Goal: Task Accomplishment & Management: Manage account settings

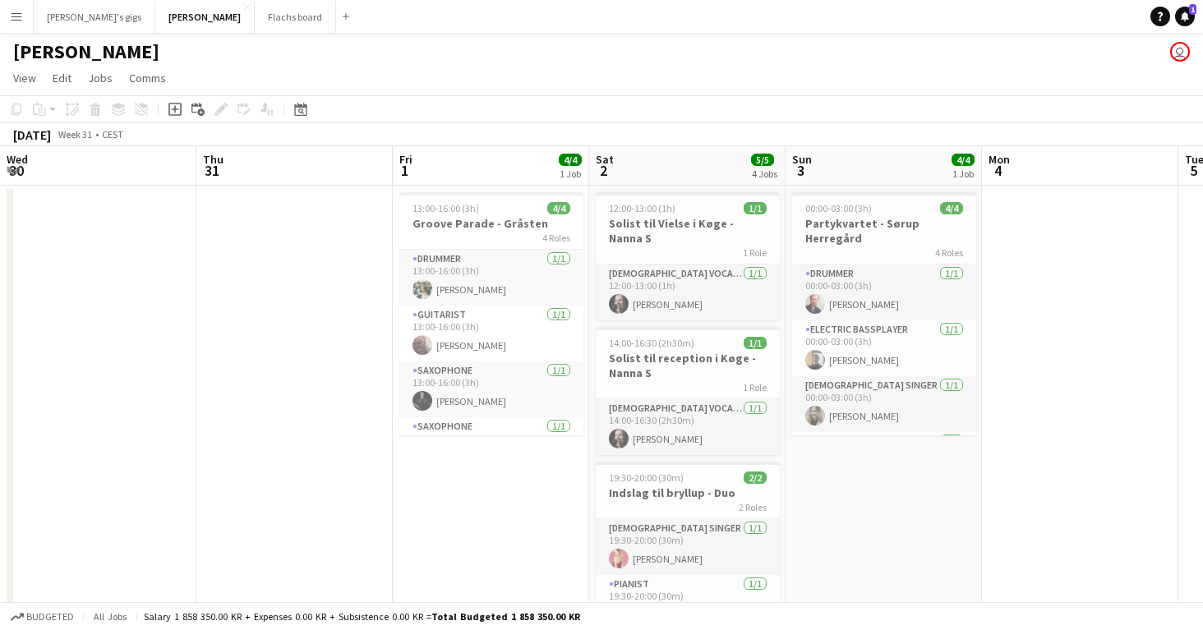
scroll to position [0, 556]
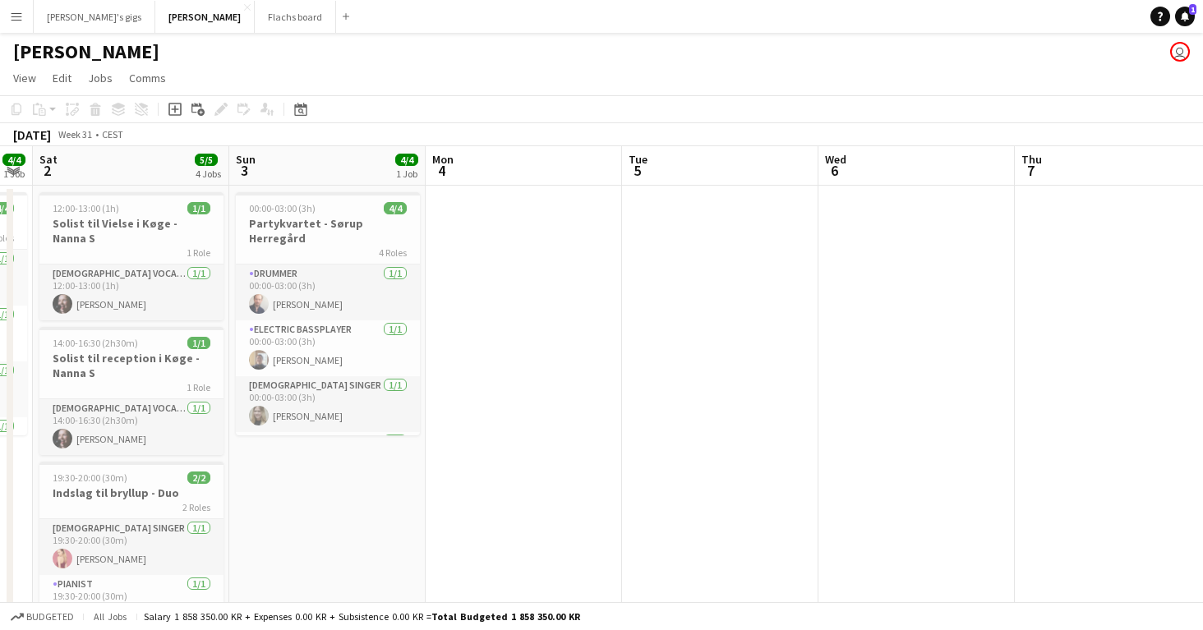
click at [17, 11] on app-icon "Menu" at bounding box center [16, 16] width 13 height 13
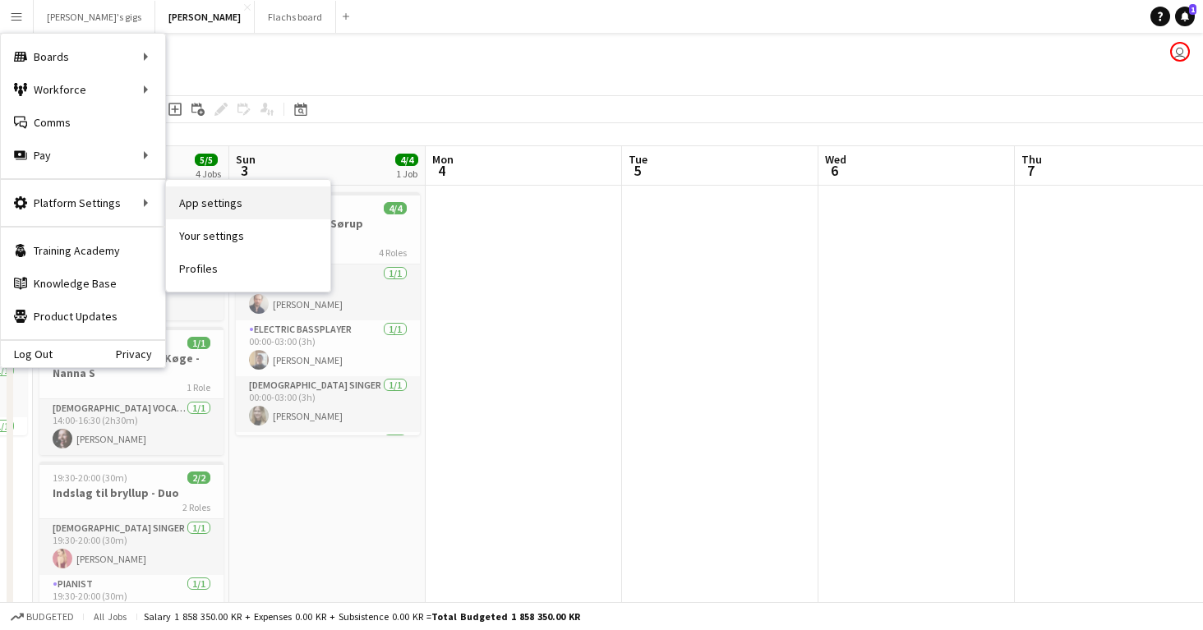
click at [227, 204] on link "App settings" at bounding box center [248, 202] width 164 height 33
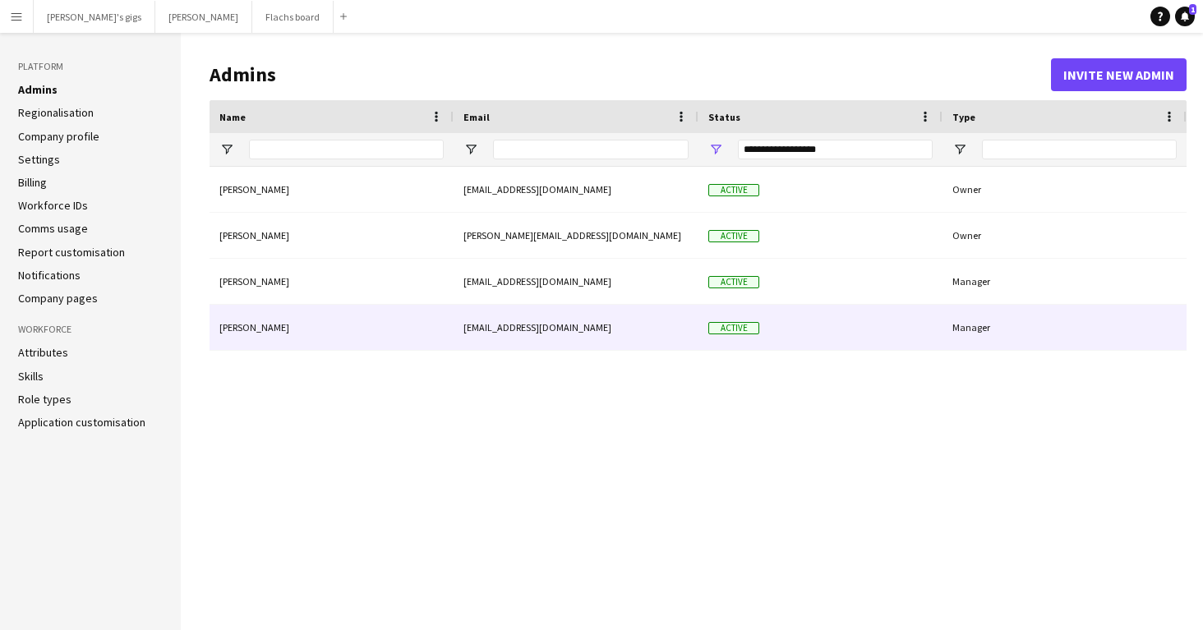
click at [328, 335] on div "[PERSON_NAME]" at bounding box center [331, 327] width 244 height 45
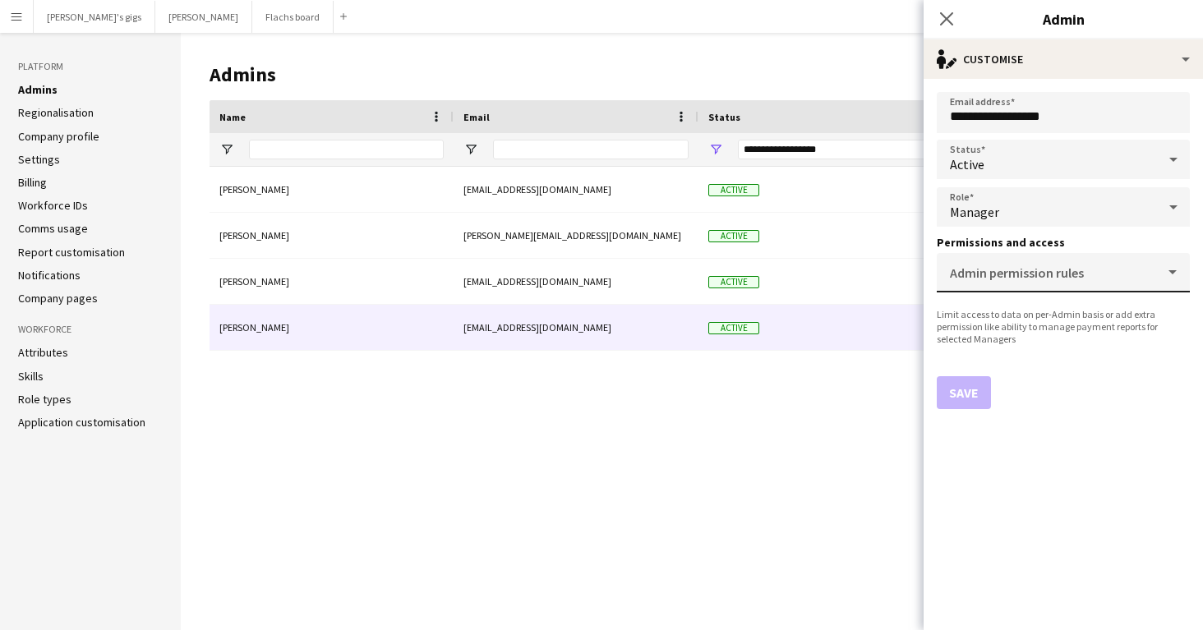
click at [1148, 261] on div "Admin permission rules" at bounding box center [1063, 272] width 227 height 39
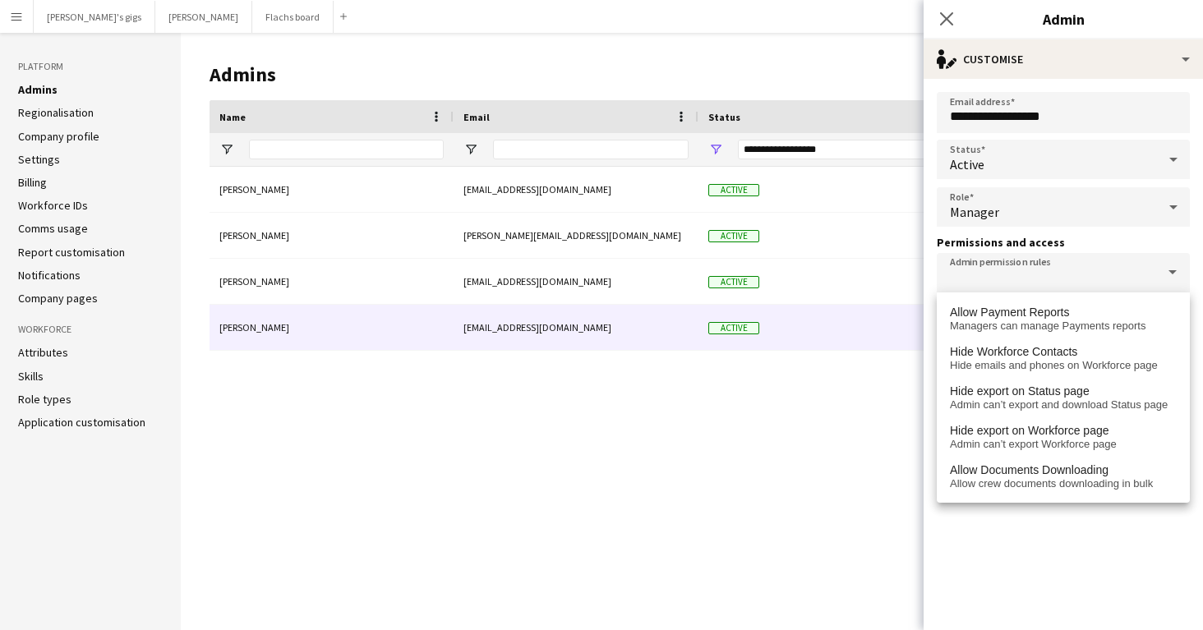
click at [1091, 237] on h3 "Permissions and access" at bounding box center [1062, 242] width 253 height 15
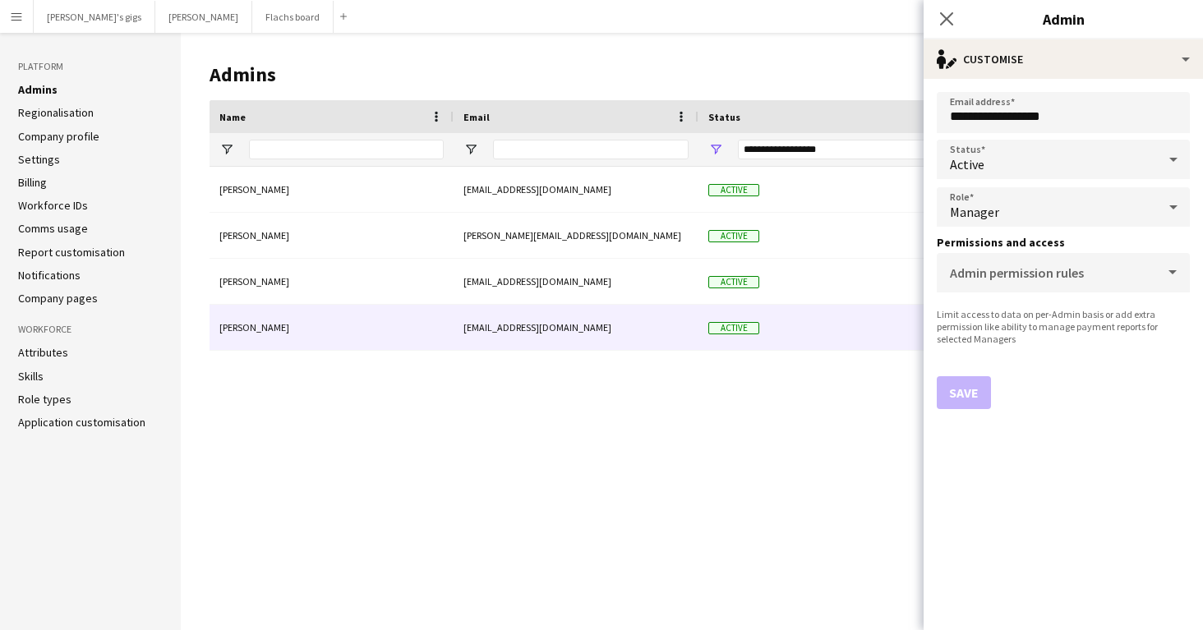
click at [1079, 343] on div "Limit access to data on per-Admin basis or add extra permission like ability to…" at bounding box center [1062, 326] width 253 height 37
click at [1032, 216] on div "Manager" at bounding box center [1046, 206] width 220 height 39
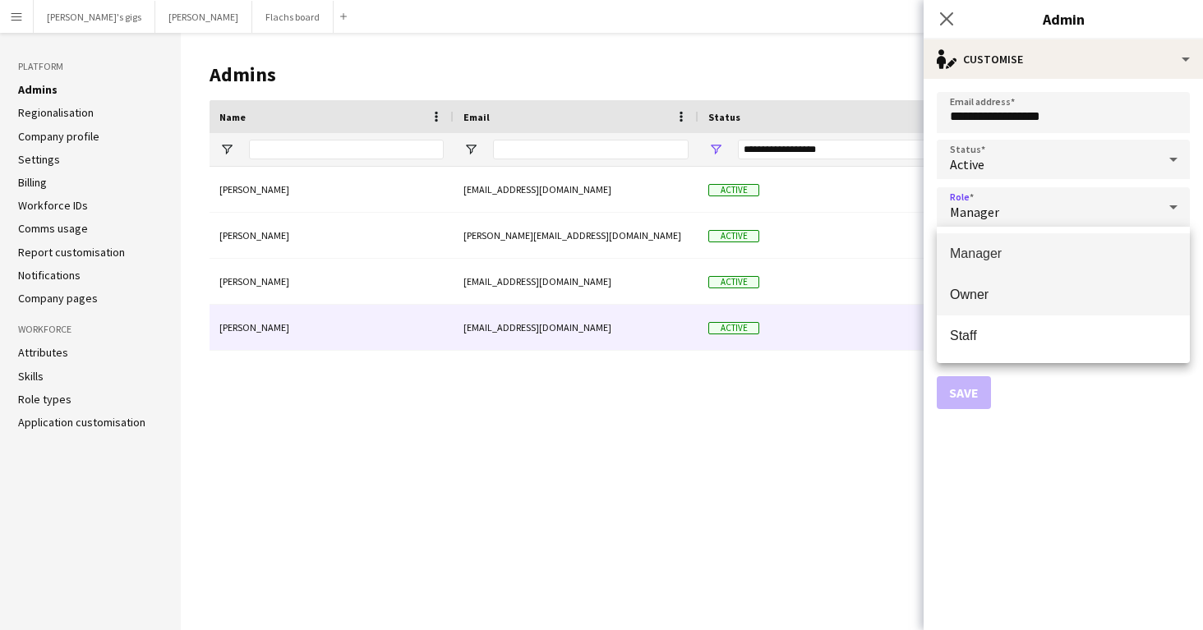
click at [1002, 294] on span "Owner" at bounding box center [1063, 295] width 227 height 16
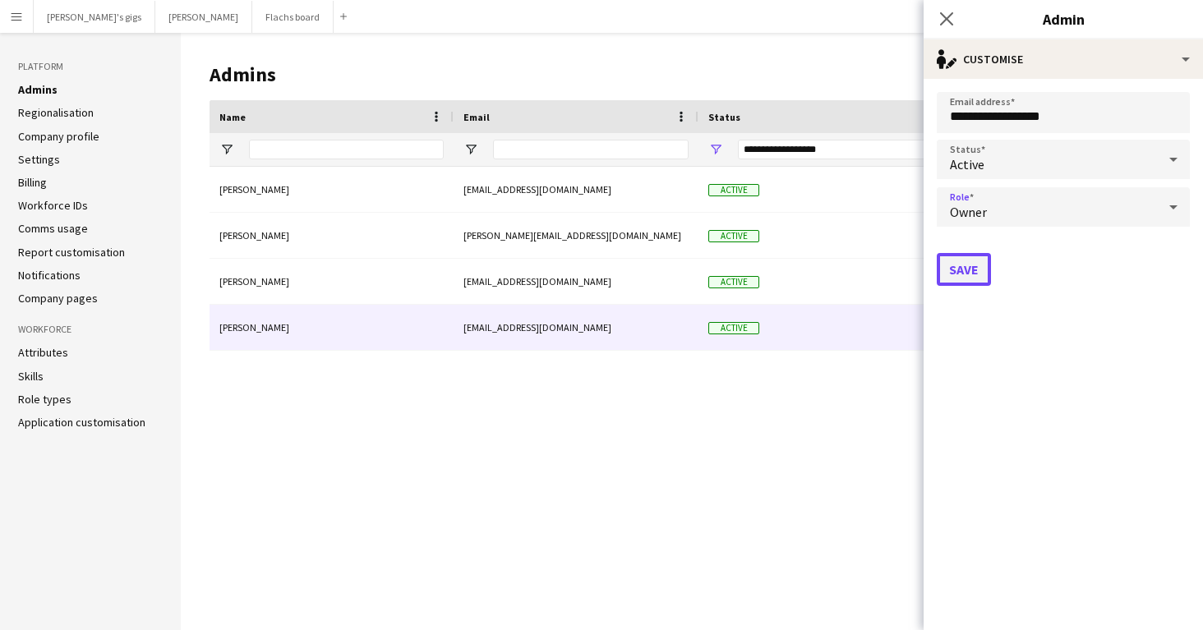
click at [964, 268] on button "Save" at bounding box center [963, 269] width 54 height 33
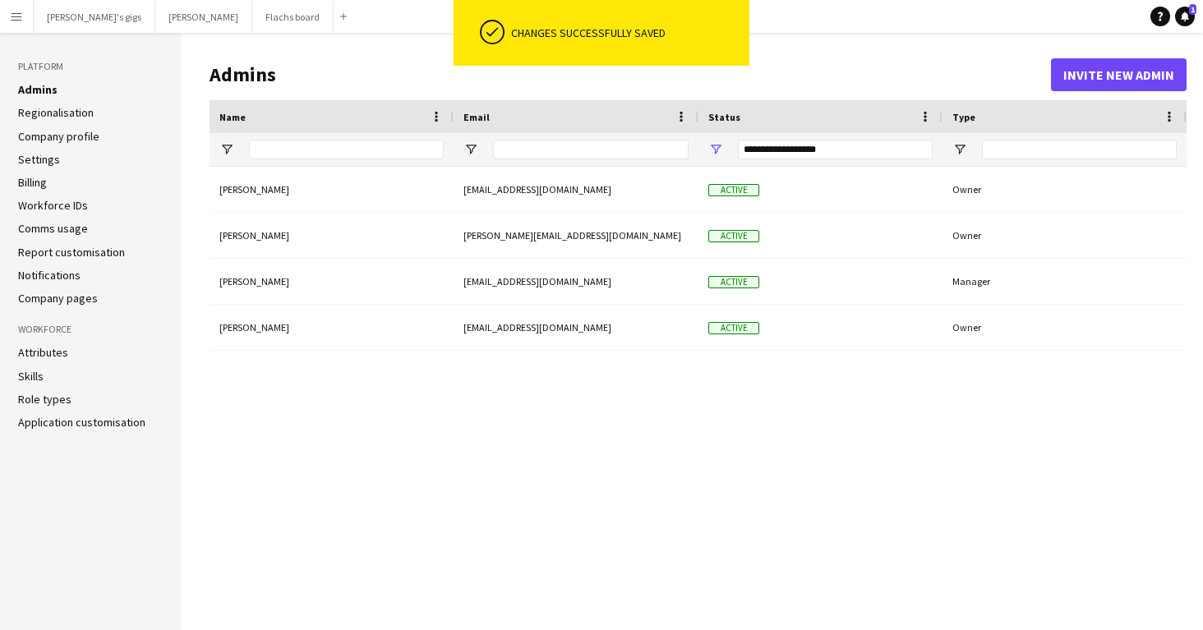
click at [10, 30] on button "Menu" at bounding box center [16, 16] width 33 height 33
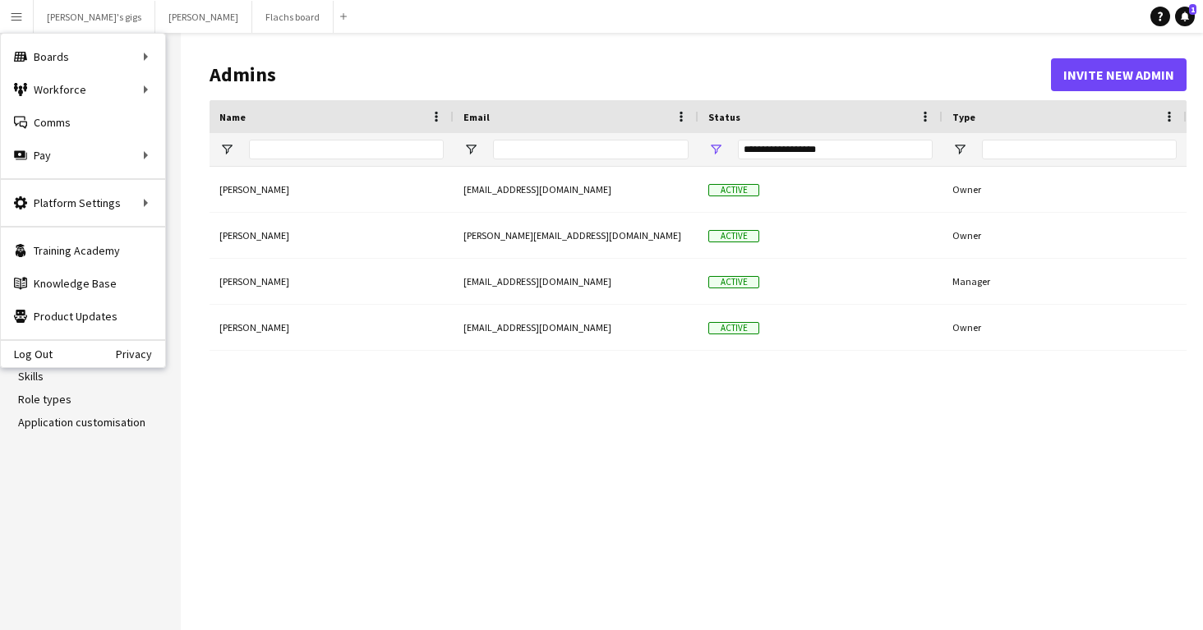
click at [10, 30] on button "Menu" at bounding box center [16, 16] width 33 height 33
click at [155, 19] on button "Asger Gigs Close" at bounding box center [203, 17] width 97 height 32
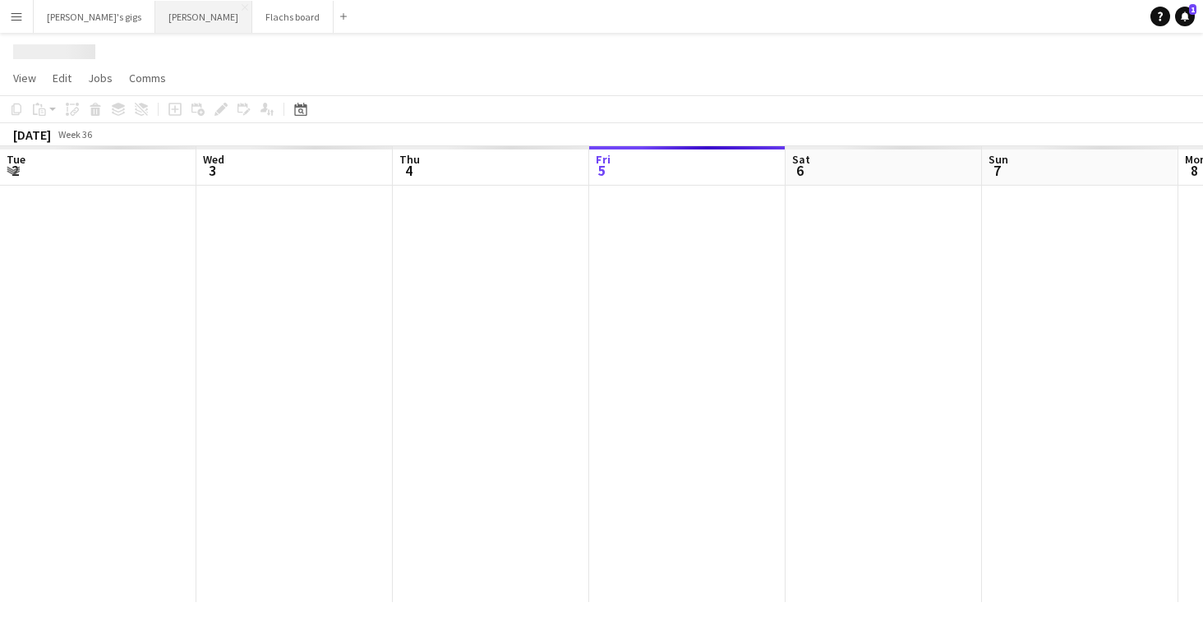
scroll to position [0, 393]
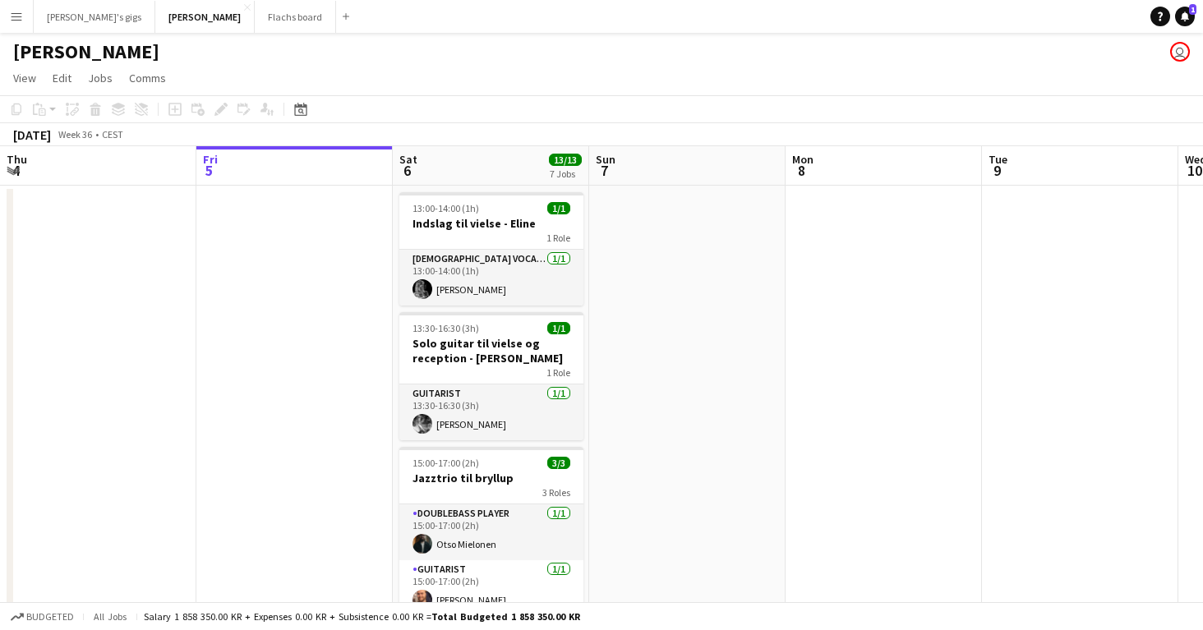
click at [8, 16] on button "Menu" at bounding box center [16, 16] width 33 height 33
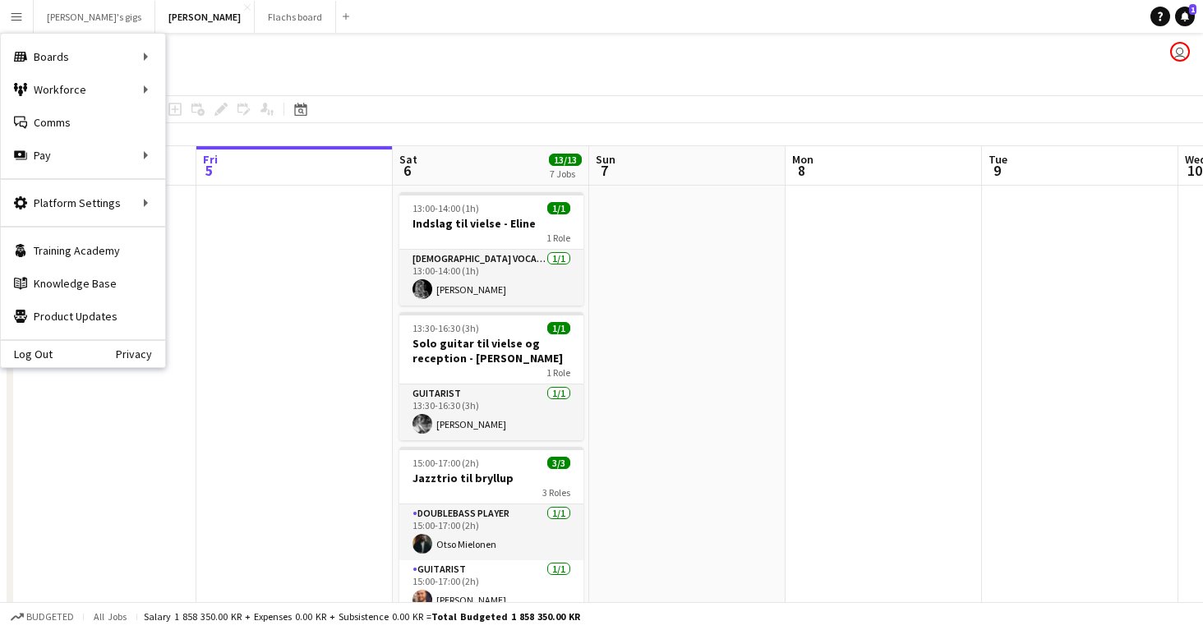
click at [425, 44] on div "[PERSON_NAME] user" at bounding box center [601, 48] width 1203 height 31
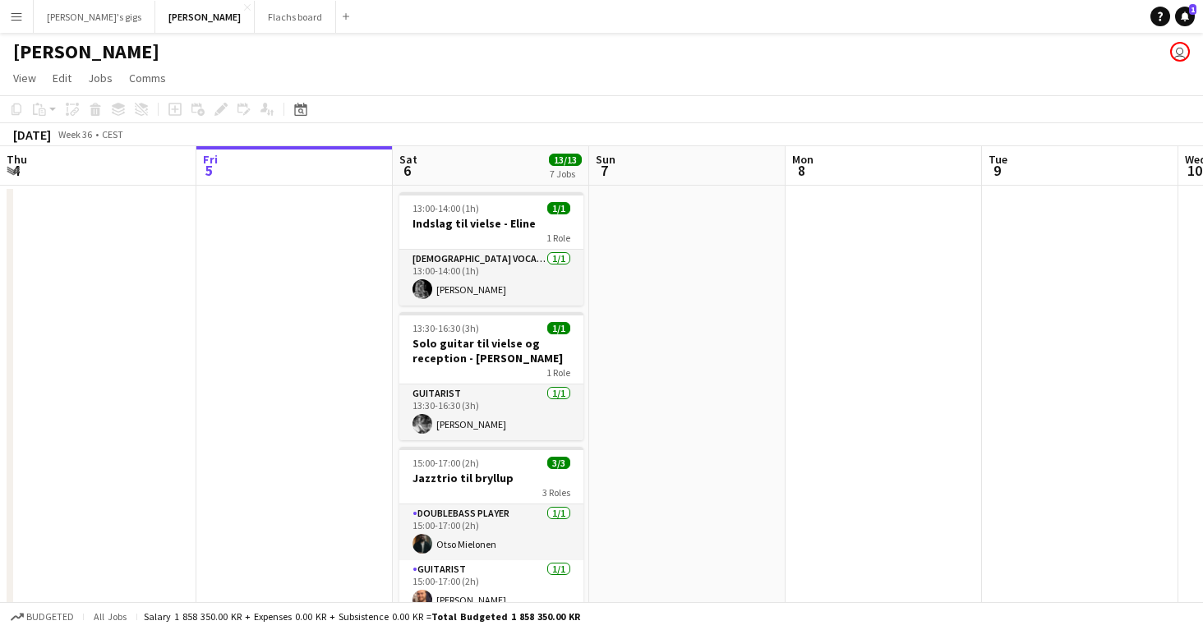
click at [21, 30] on button "Menu" at bounding box center [16, 16] width 33 height 33
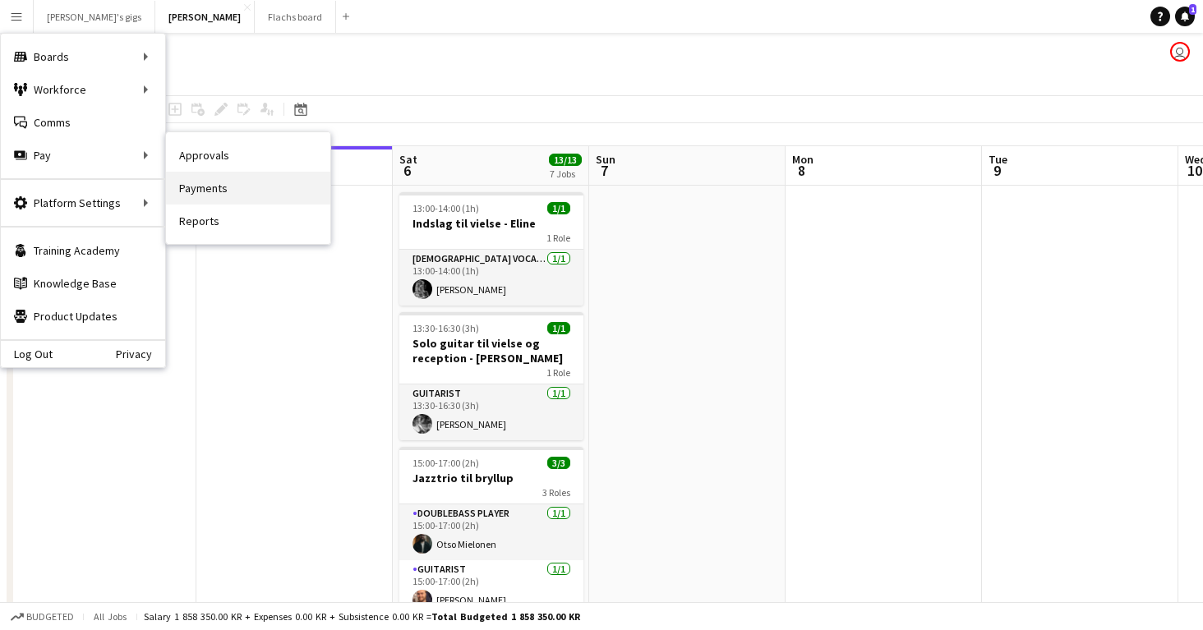
click at [205, 177] on link "Payments" at bounding box center [248, 188] width 164 height 33
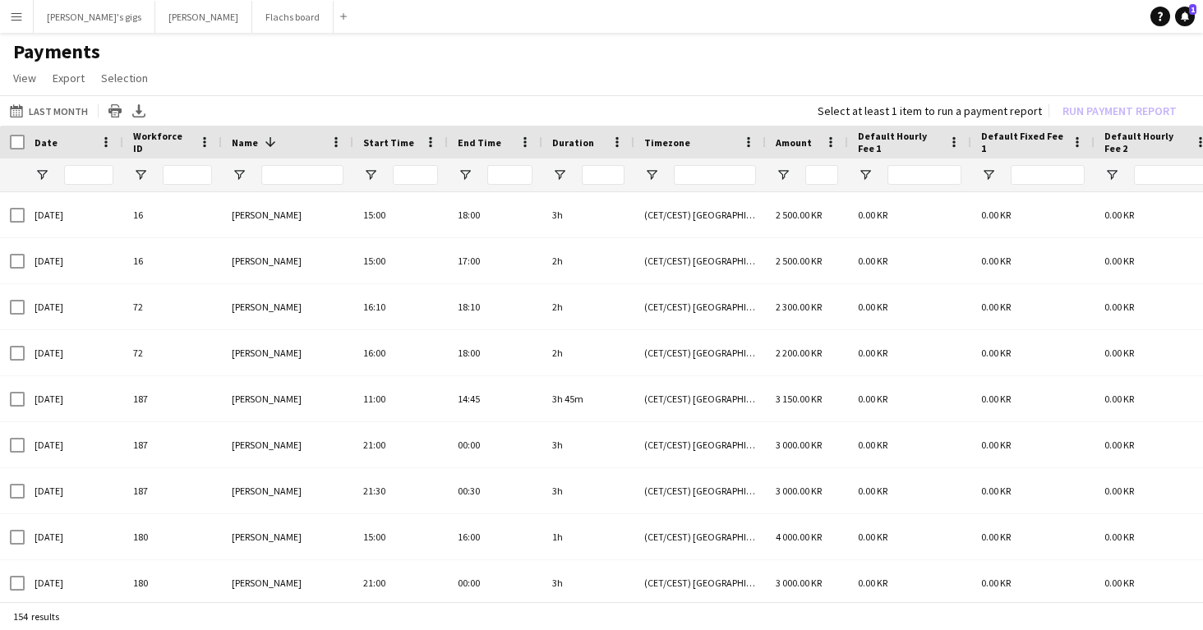
click at [17, 21] on app-icon "Menu" at bounding box center [16, 16] width 13 height 13
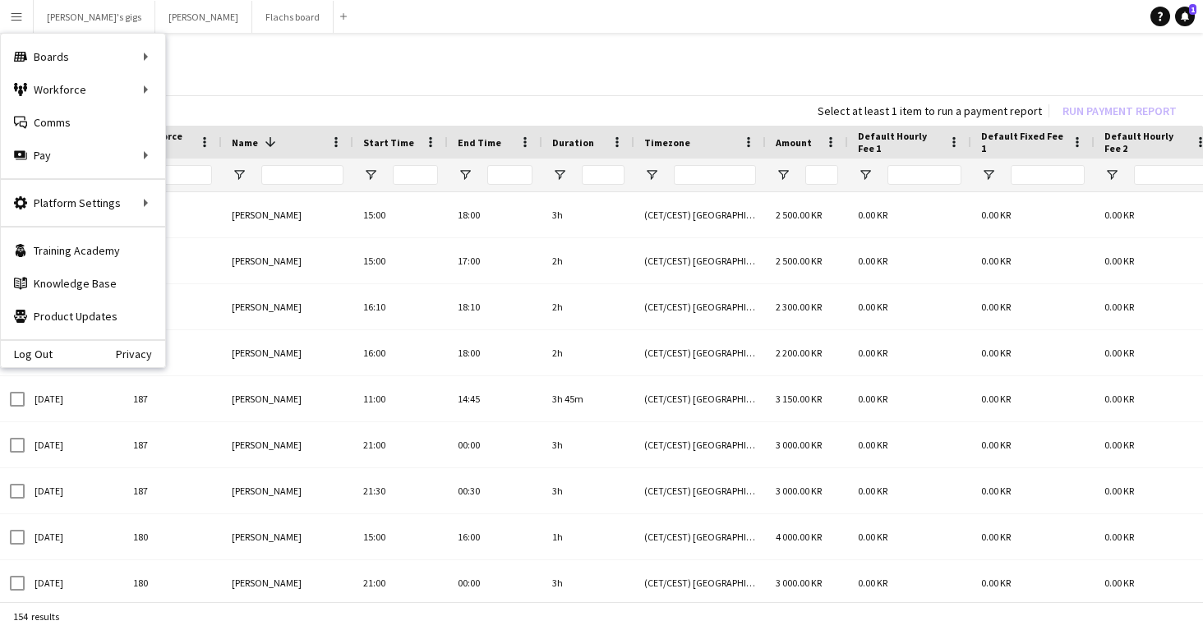
click at [246, 47] on h1 "Payments" at bounding box center [601, 51] width 1203 height 25
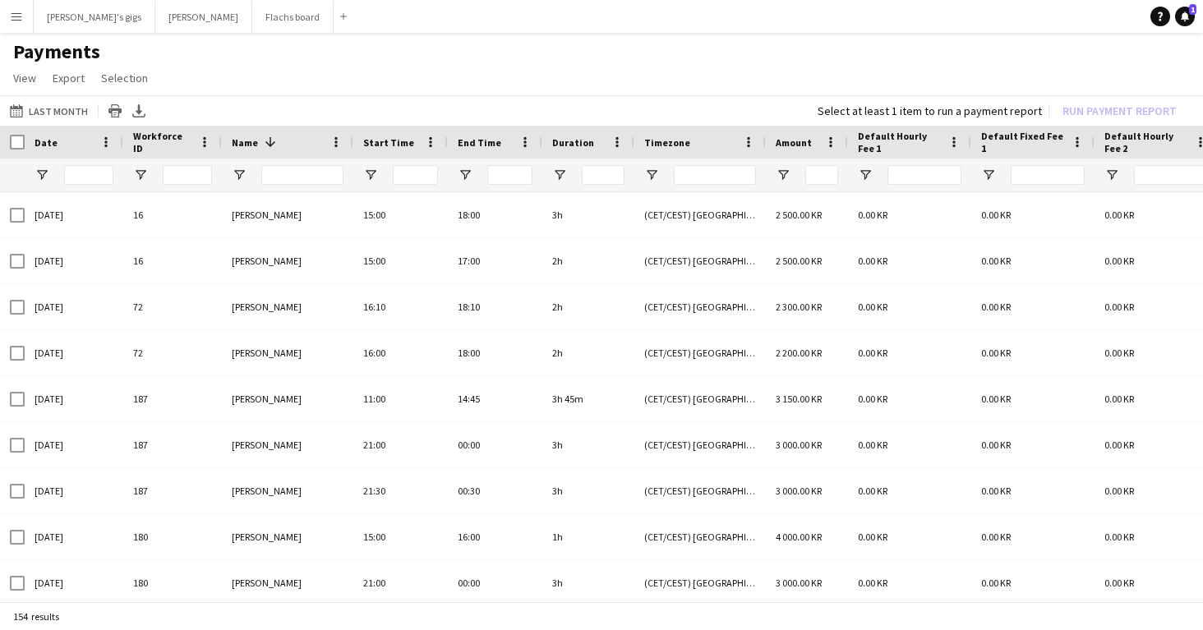
click at [19, 21] on app-icon "Menu" at bounding box center [16, 16] width 13 height 13
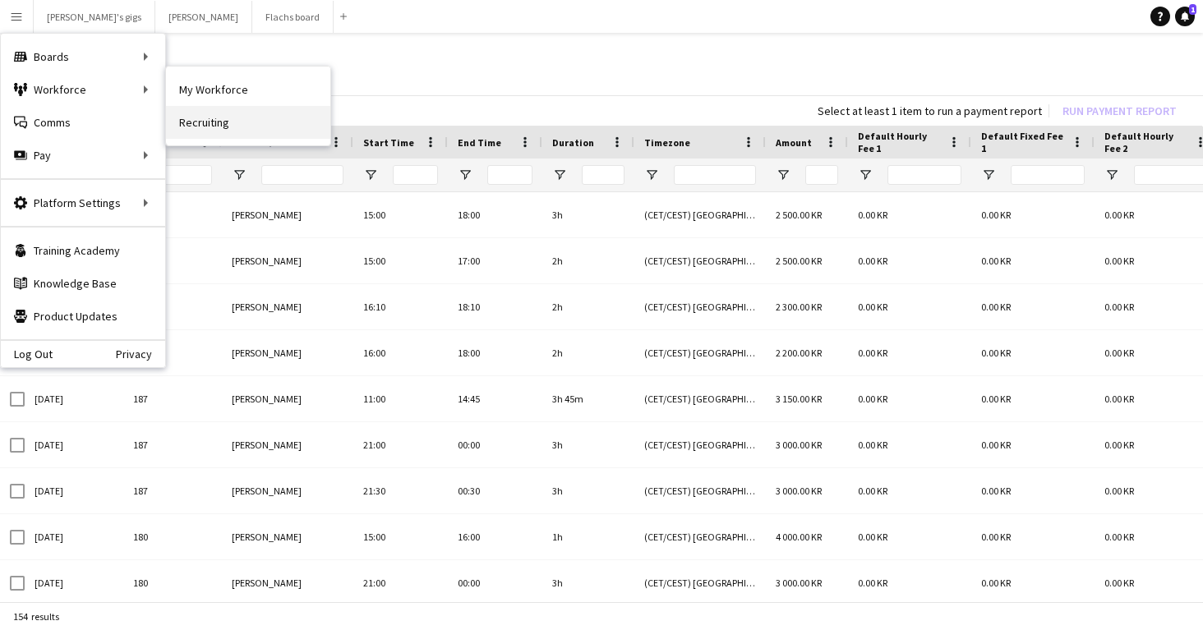
click at [214, 124] on link "Recruiting" at bounding box center [248, 122] width 164 height 33
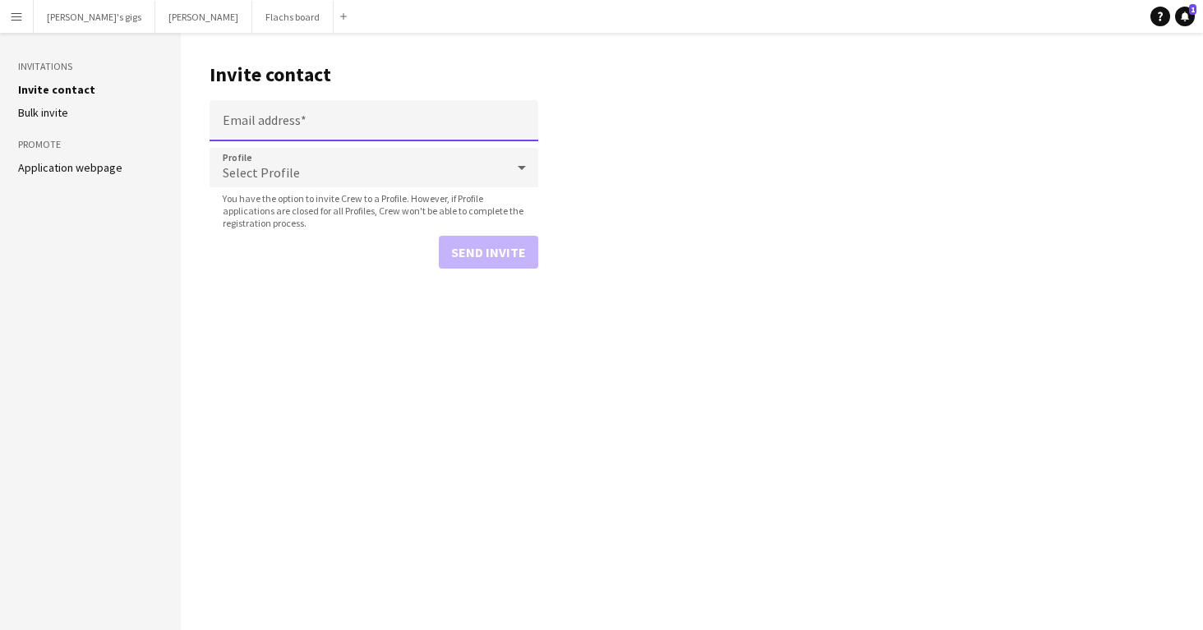
click at [261, 126] on input "Email address" at bounding box center [373, 120] width 329 height 41
paste input "**********"
type input "**********"
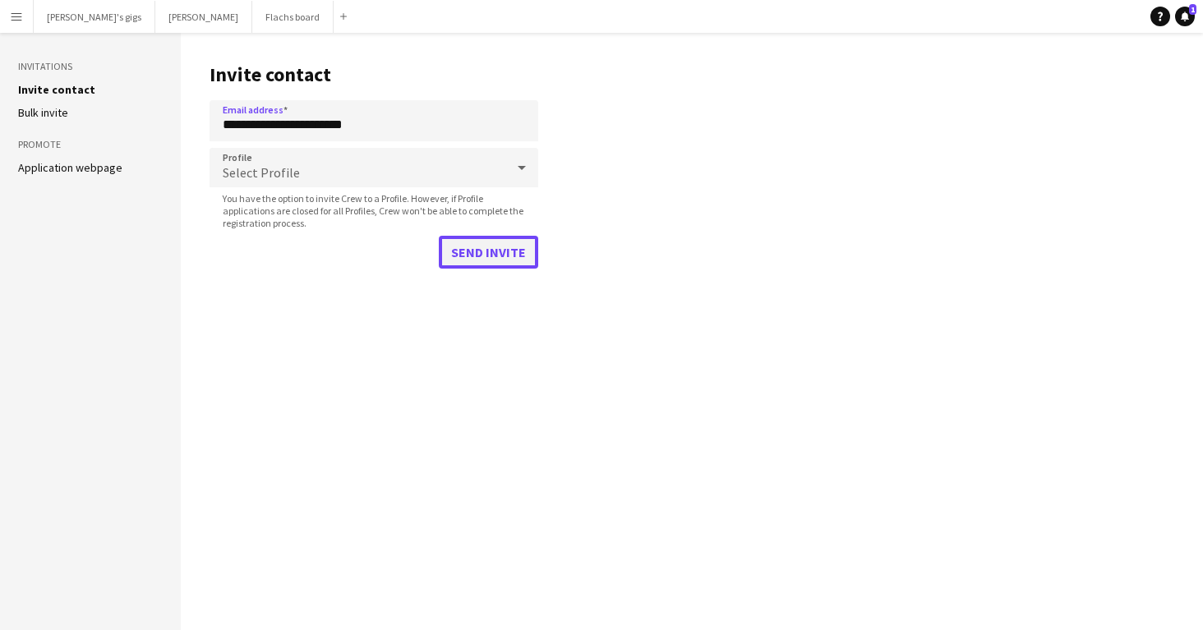
click at [453, 244] on button "Send invite" at bounding box center [488, 252] width 99 height 33
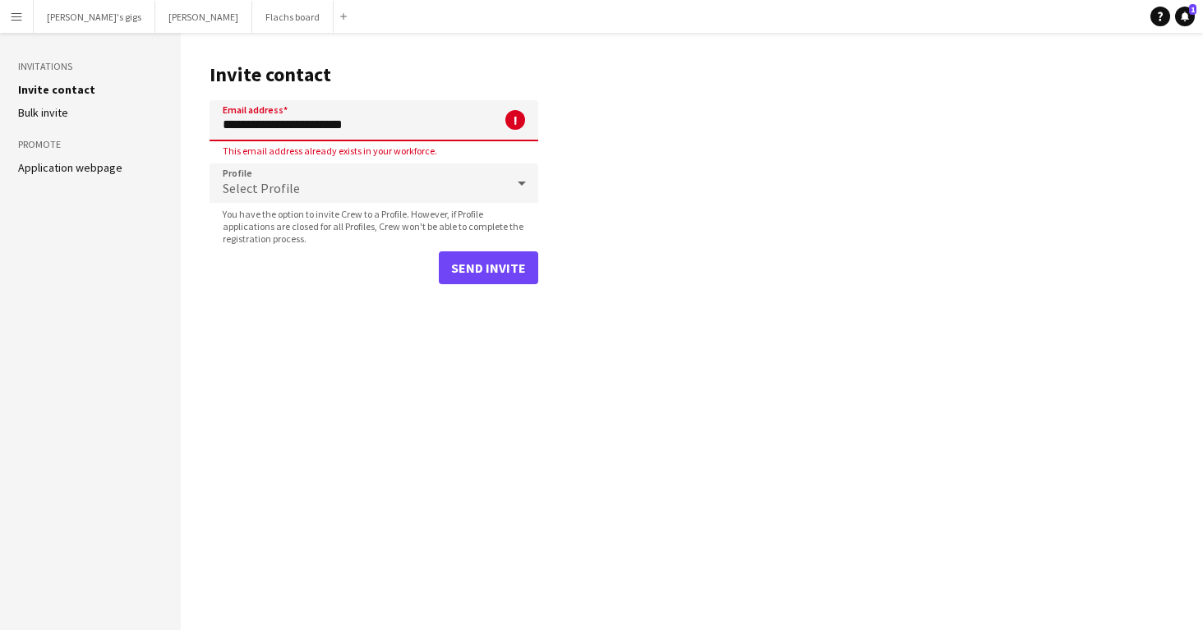
click at [408, 126] on input "**********" at bounding box center [373, 120] width 329 height 41
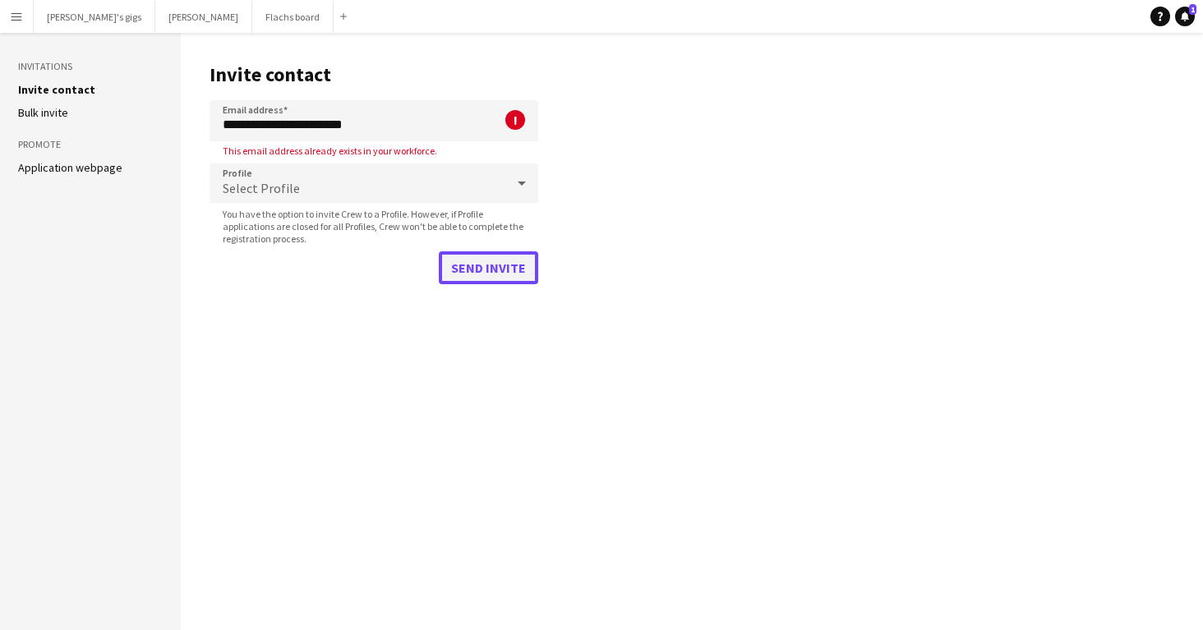
click at [487, 269] on button "Send invite" at bounding box center [488, 267] width 99 height 33
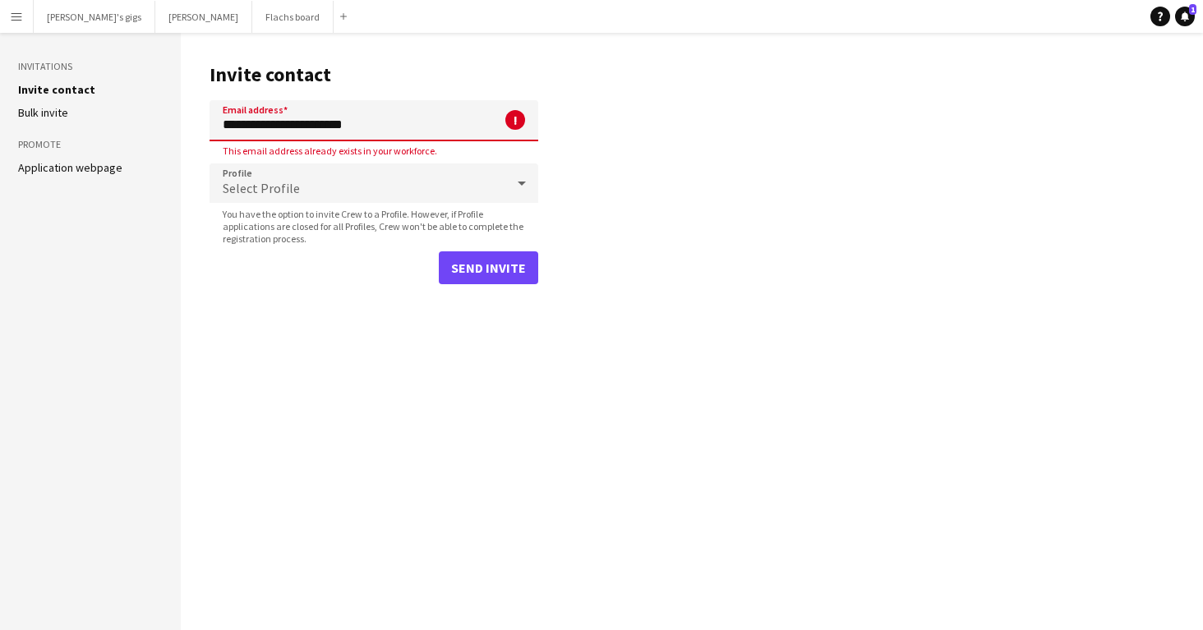
click at [11, 8] on button "Menu" at bounding box center [16, 16] width 33 height 33
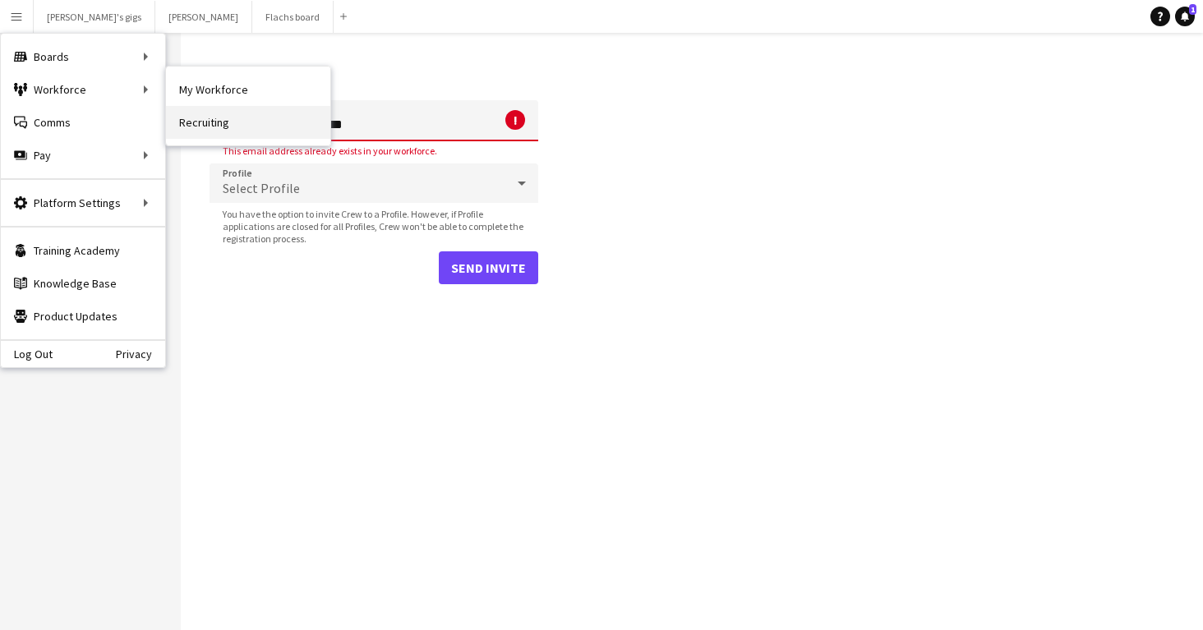
click at [209, 109] on link "Recruiting" at bounding box center [248, 122] width 164 height 33
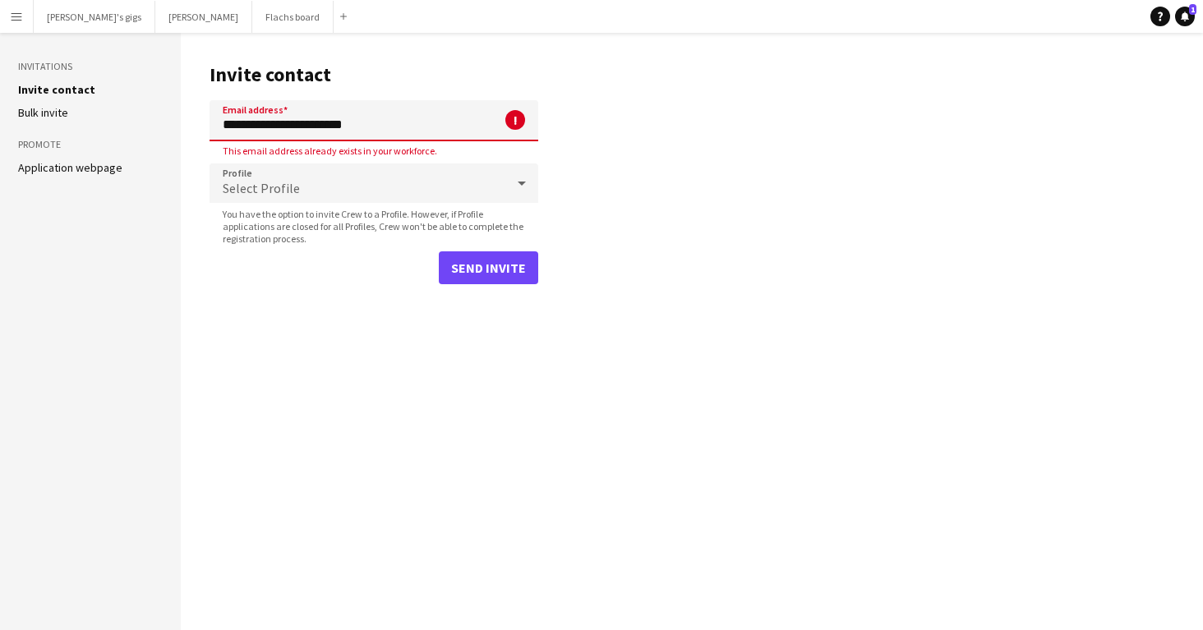
click at [19, 14] on app-icon "Menu" at bounding box center [16, 16] width 13 height 13
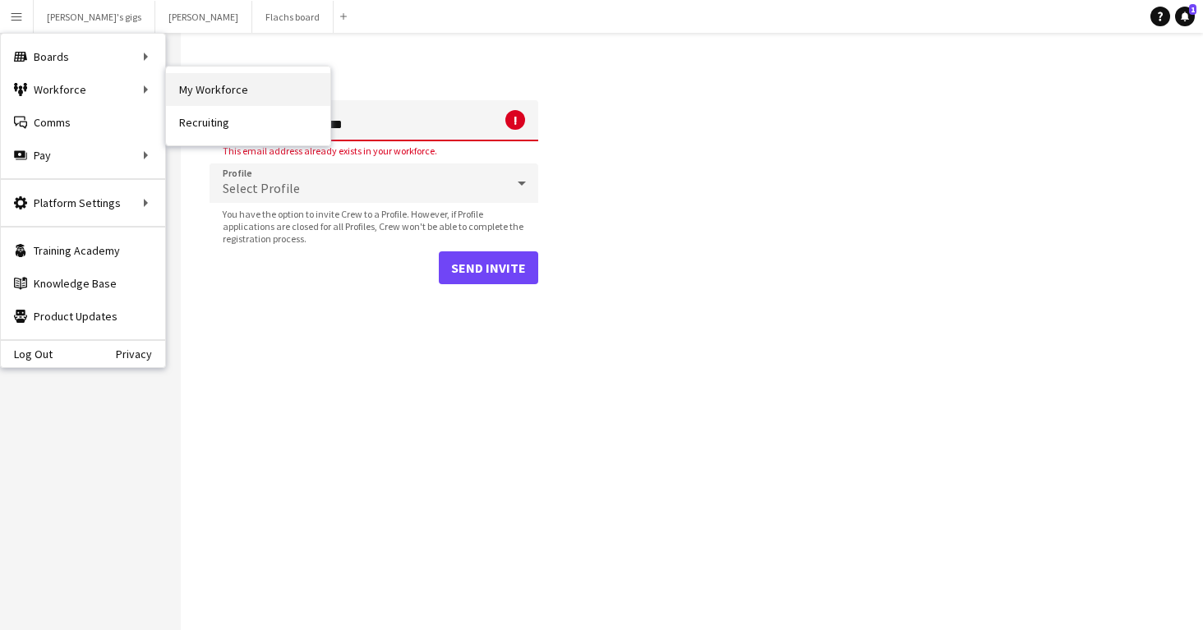
click at [218, 95] on link "My Workforce" at bounding box center [248, 89] width 164 height 33
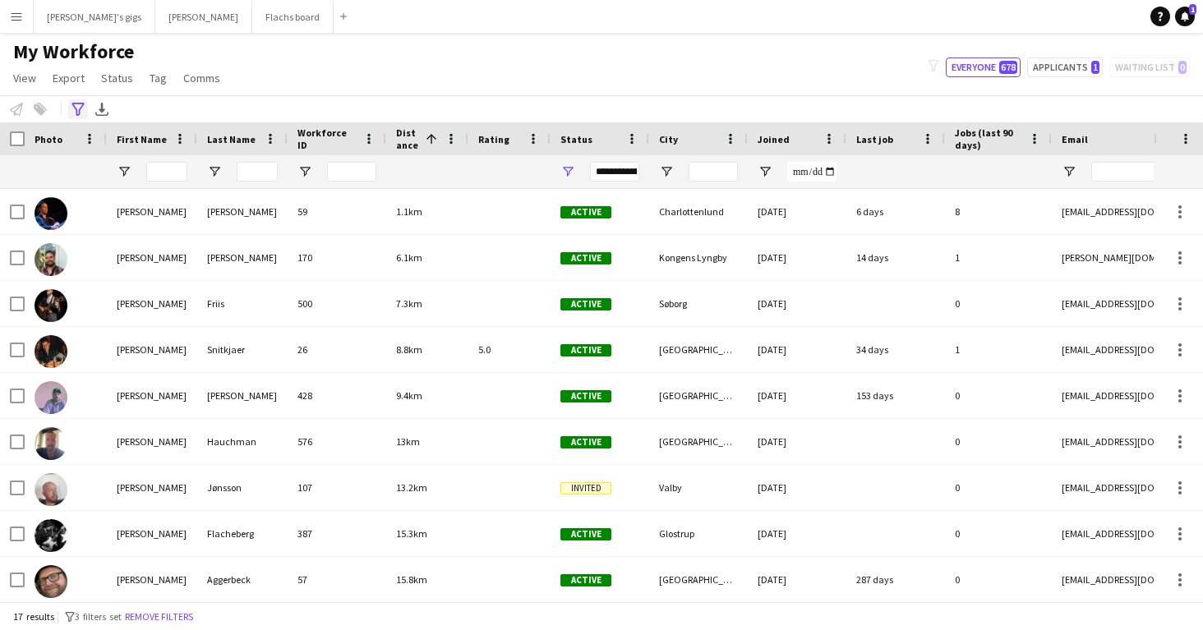
click at [72, 107] on icon "Advanced filters" at bounding box center [77, 109] width 13 height 13
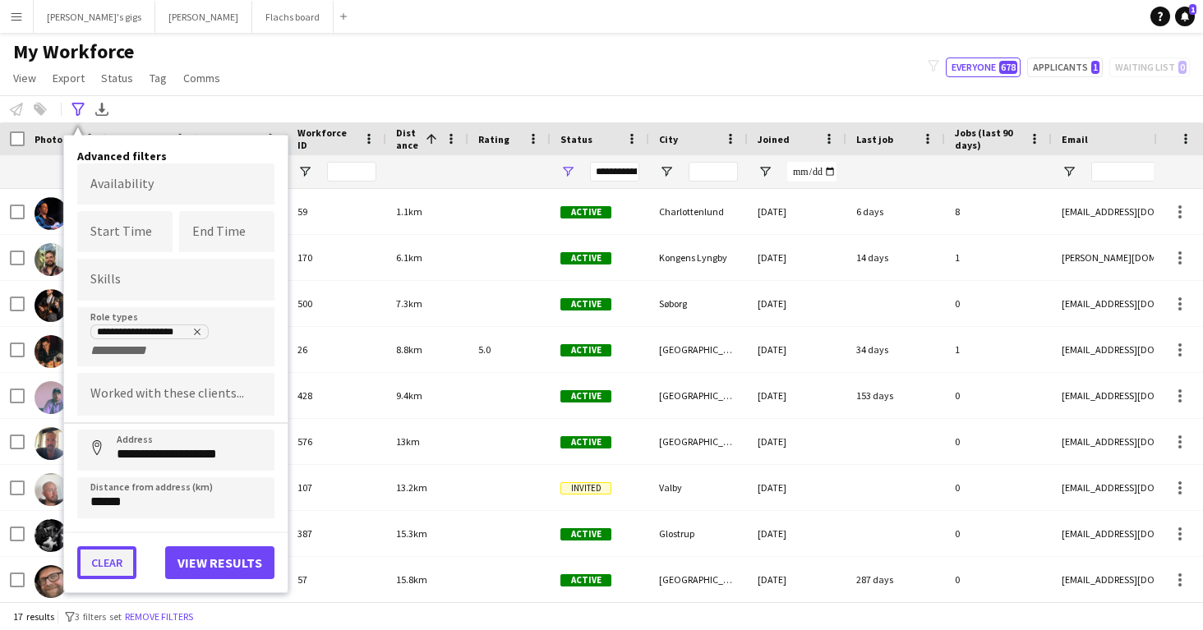
click at [108, 561] on button "Clear" at bounding box center [106, 562] width 59 height 33
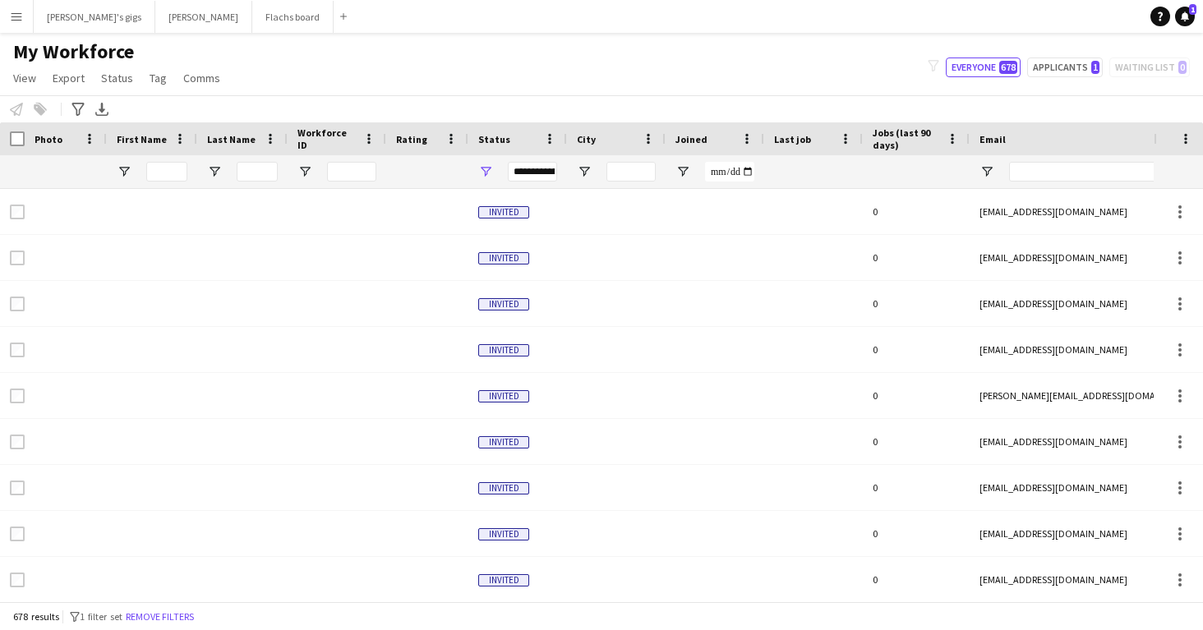
click at [164, 160] on div at bounding box center [166, 171] width 41 height 33
click at [1028, 171] on input "Email Filter Input" at bounding box center [1148, 172] width 279 height 20
paste input "**********"
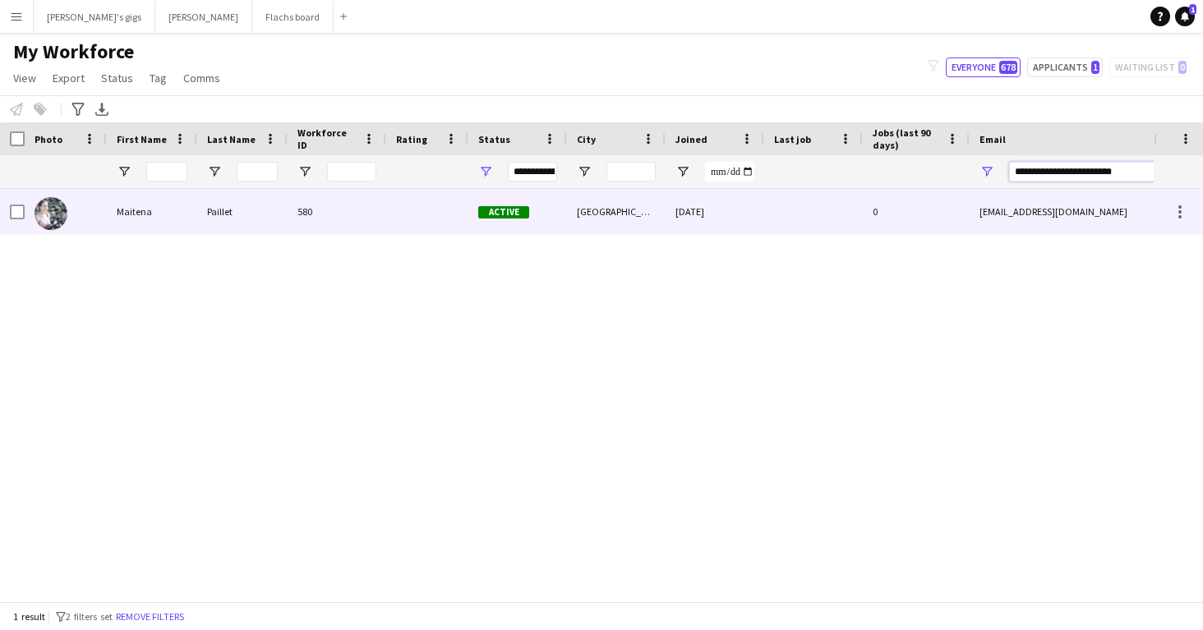
type input "**********"
click at [180, 217] on div "Maitena" at bounding box center [152, 211] width 90 height 45
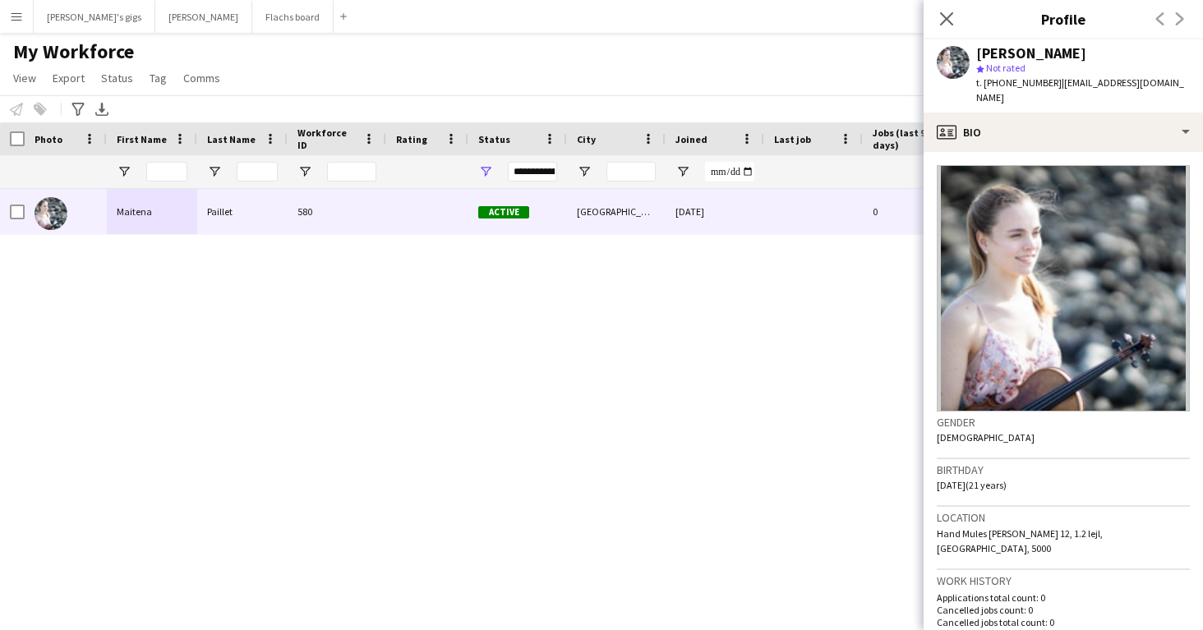
click at [202, 318] on div "[PERSON_NAME] 580 Active [GEOGRAPHIC_DATA] [DATE] 0 [EMAIL_ADDRESS][DOMAIN_NAME…" at bounding box center [576, 395] width 1153 height 412
click at [155, 27] on button "Asger Gigs Close" at bounding box center [203, 17] width 97 height 32
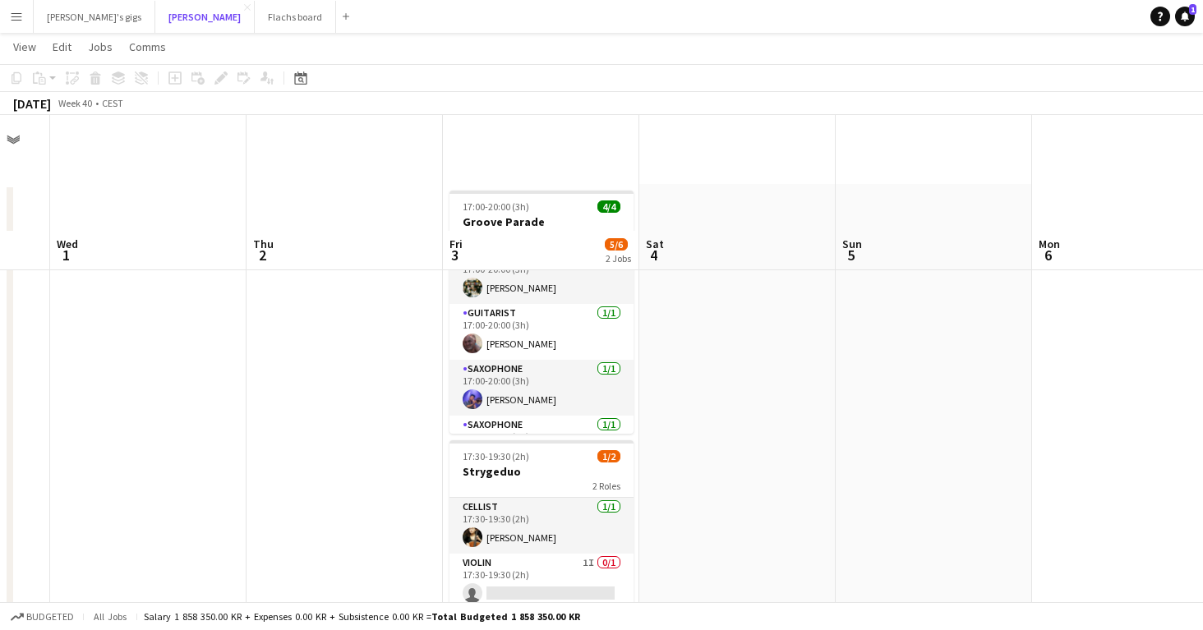
scroll to position [163, 0]
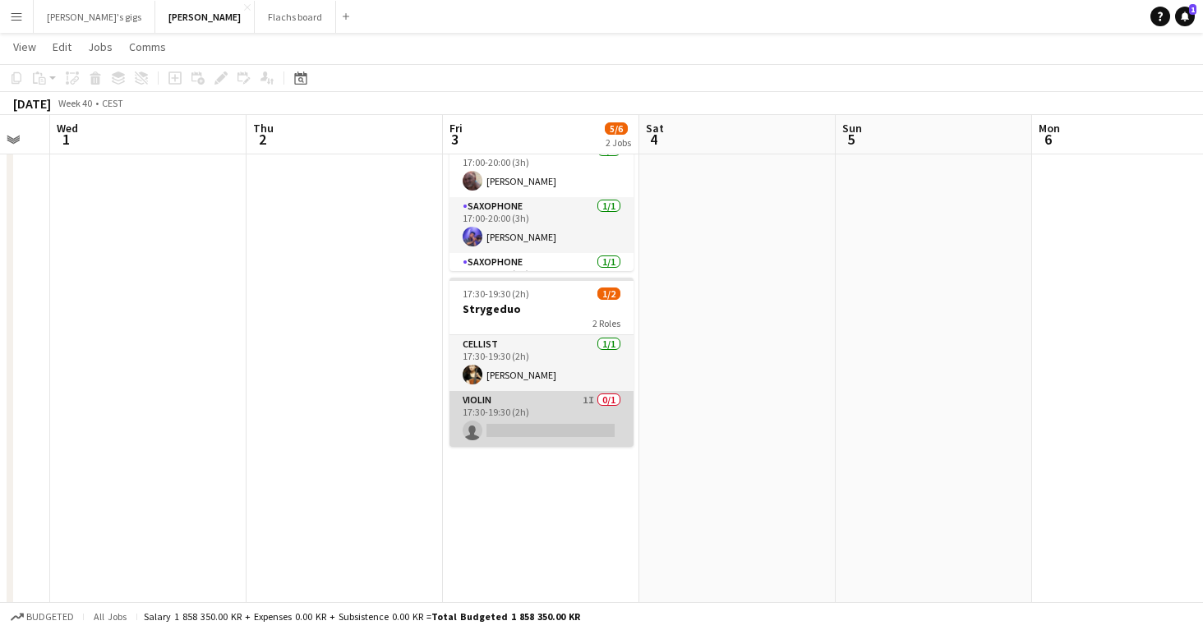
click at [560, 431] on app-card-role "Violin 1I 0/1 17:30-19:30 (2h) single-neutral-actions" at bounding box center [541, 419] width 184 height 56
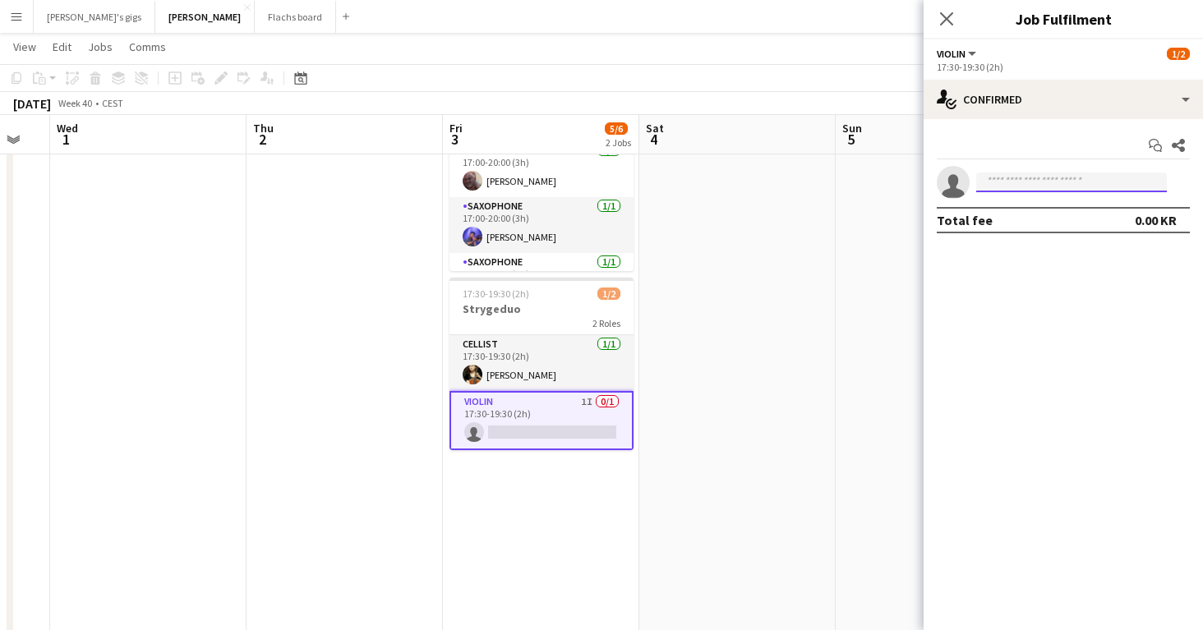
click at [1051, 178] on input at bounding box center [1071, 182] width 191 height 20
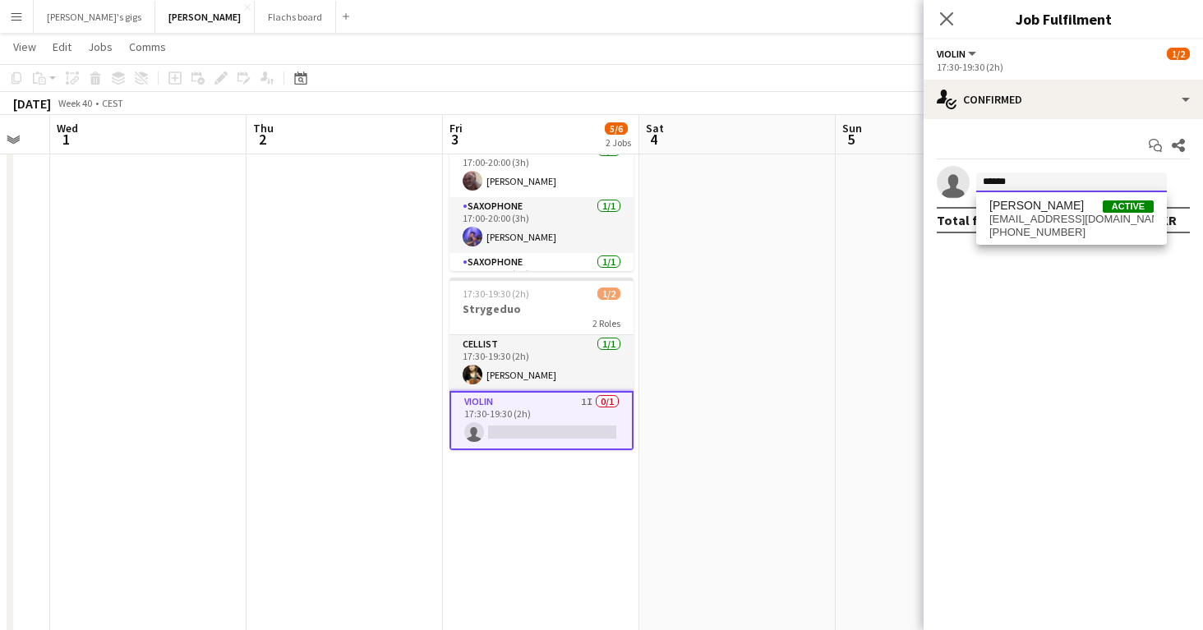
type input "******"
click at [1083, 217] on span "[EMAIL_ADDRESS][DOMAIN_NAME]" at bounding box center [1071, 219] width 164 height 13
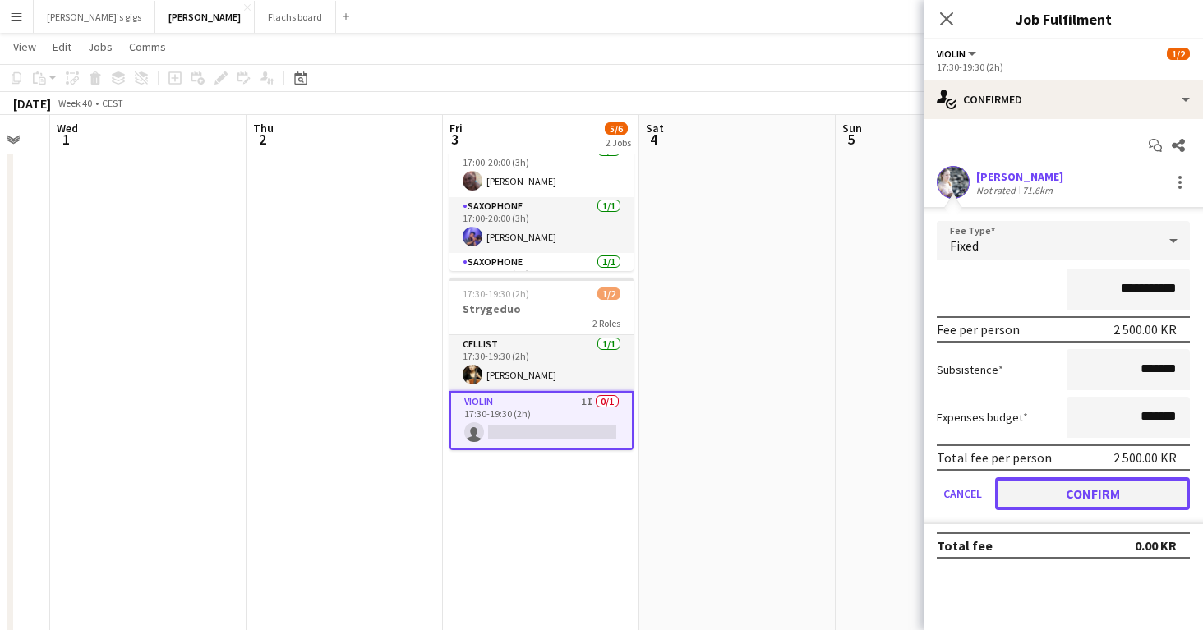
click at [1042, 493] on button "Confirm" at bounding box center [1092, 493] width 195 height 33
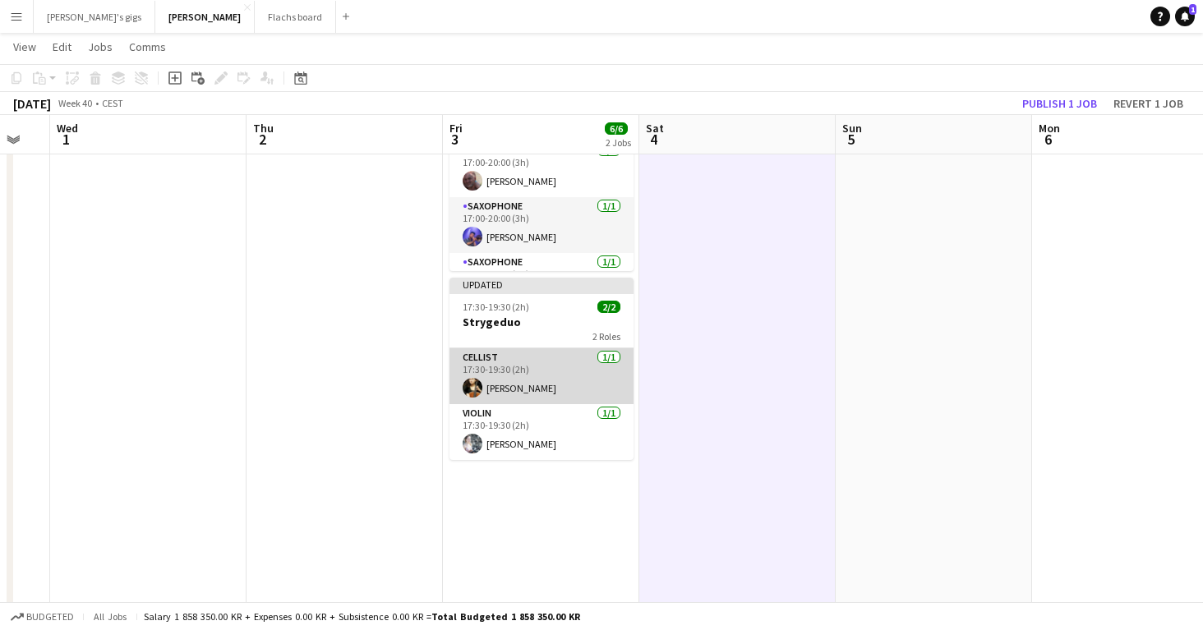
click at [519, 387] on app-card-role "Cellist [DATE] 17:30-19:30 (2h) [PERSON_NAME]" at bounding box center [541, 376] width 184 height 56
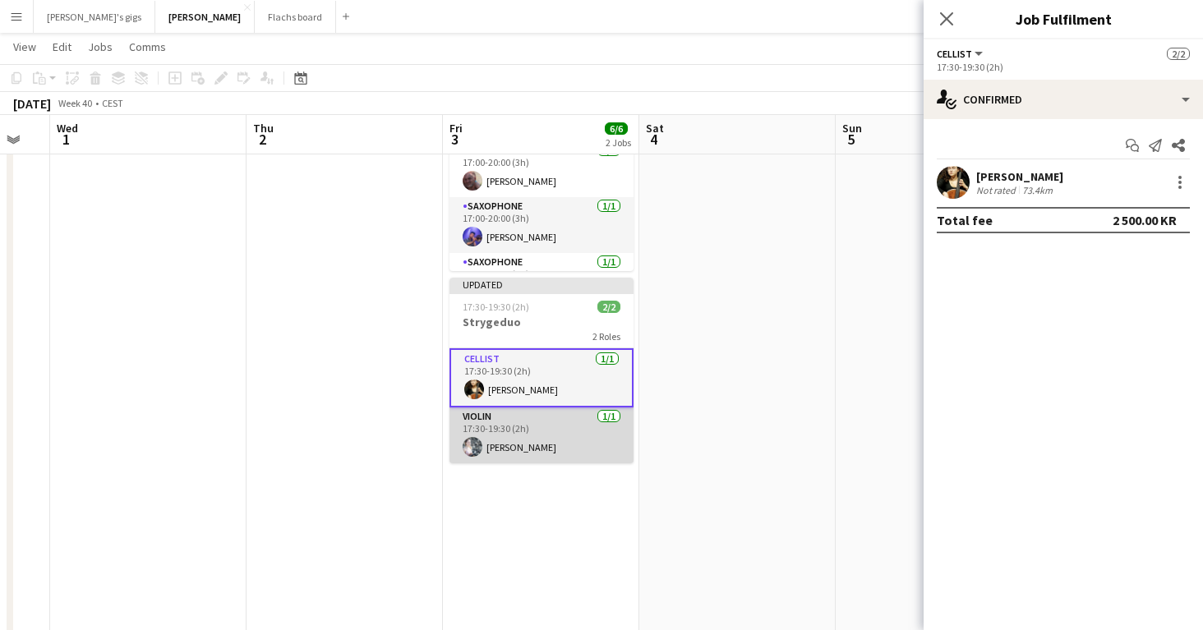
click at [520, 448] on app-card-role "Violin [DATE] 17:30-19:30 (2h) [PERSON_NAME]" at bounding box center [541, 435] width 184 height 56
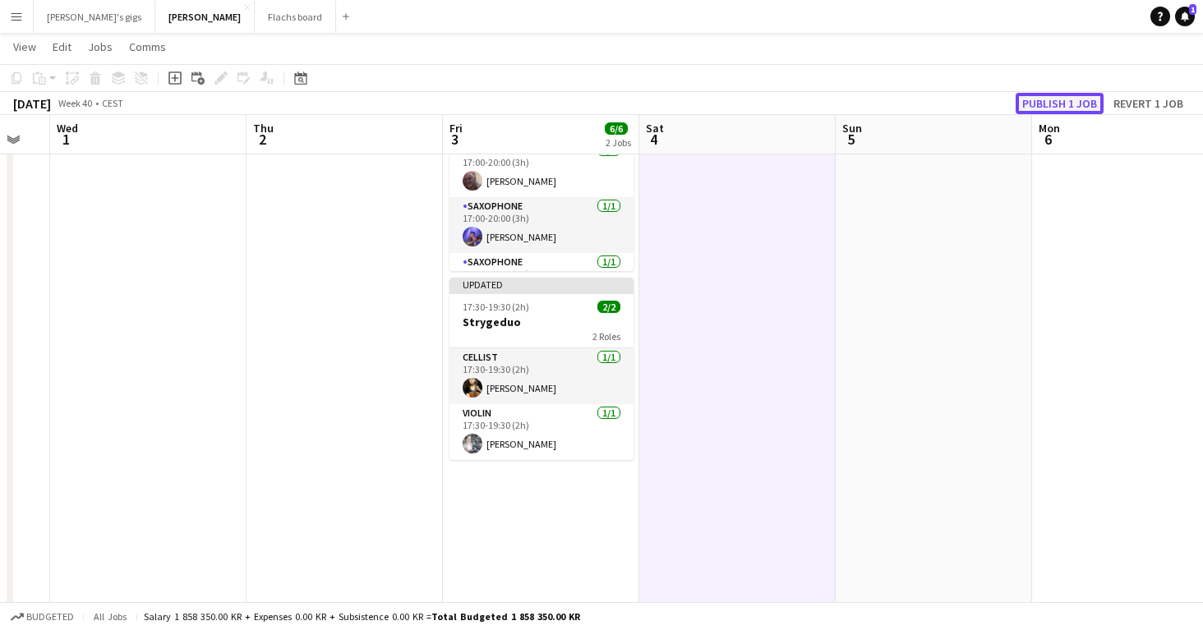
click at [1039, 94] on button "Publish 1 job" at bounding box center [1059, 103] width 88 height 21
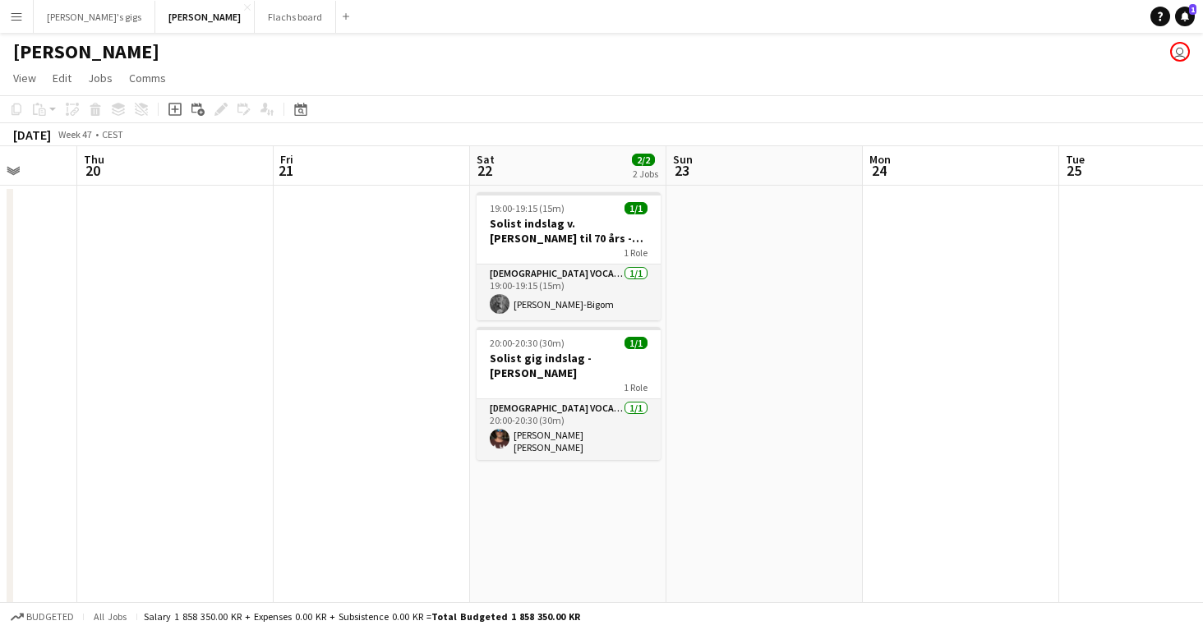
scroll to position [0, 545]
